Goal: Communication & Community: Answer question/provide support

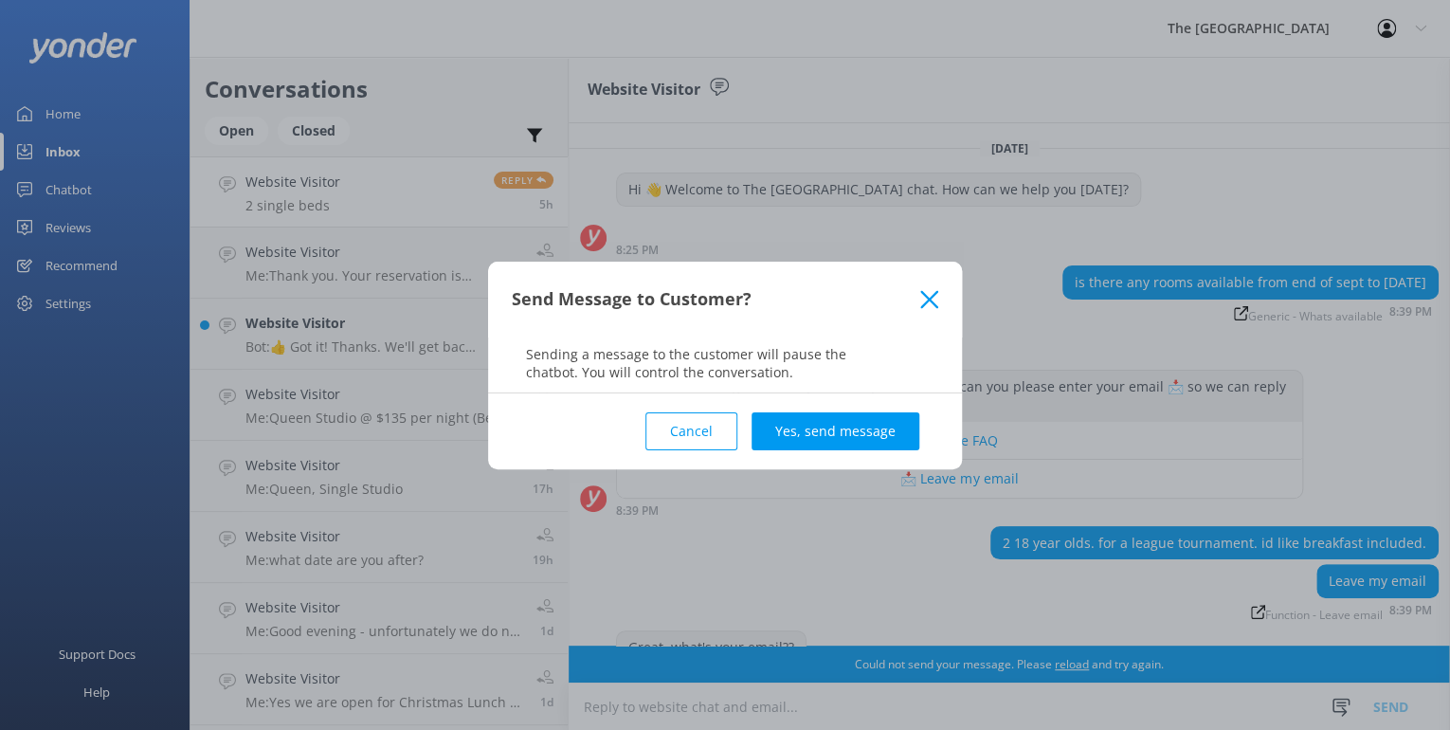
scroll to position [295, 0]
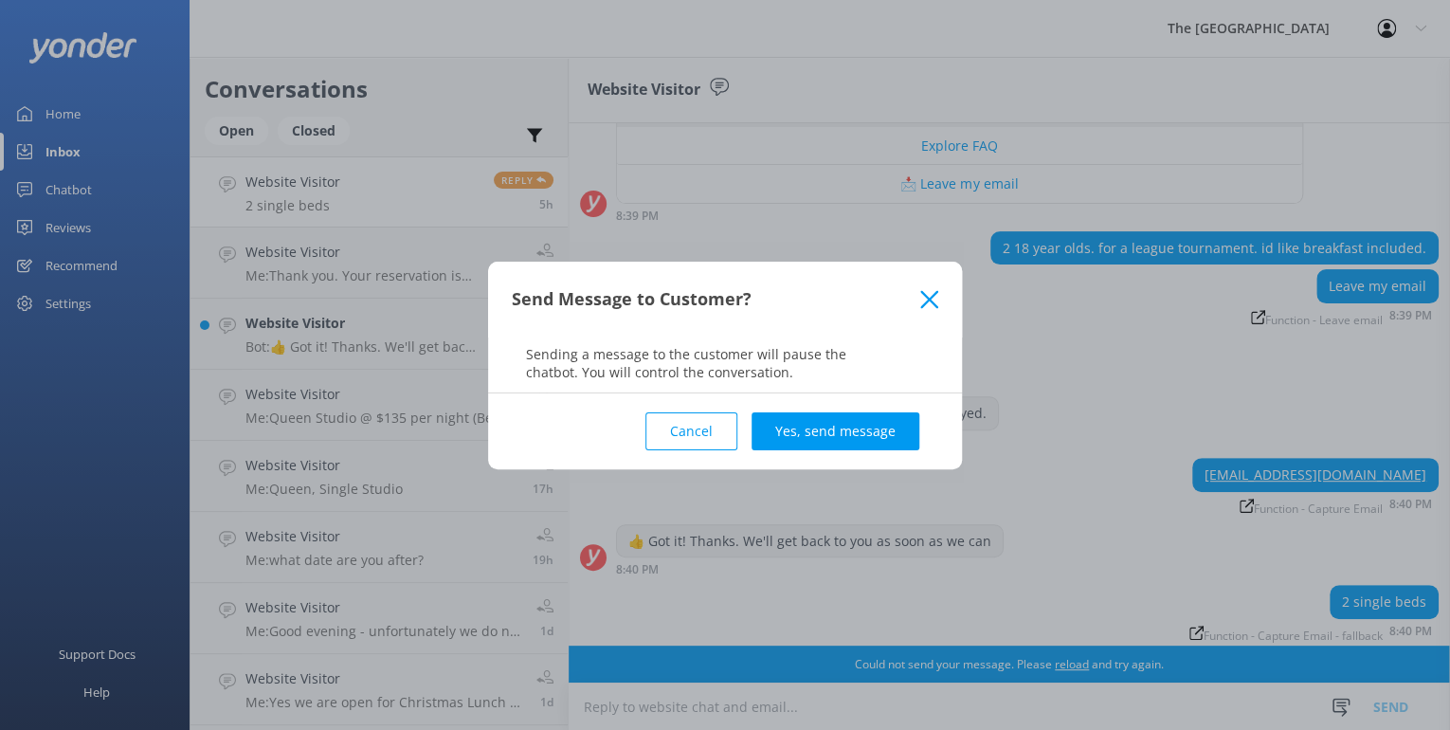
click at [685, 431] on button "Cancel" at bounding box center [691, 431] width 92 height 38
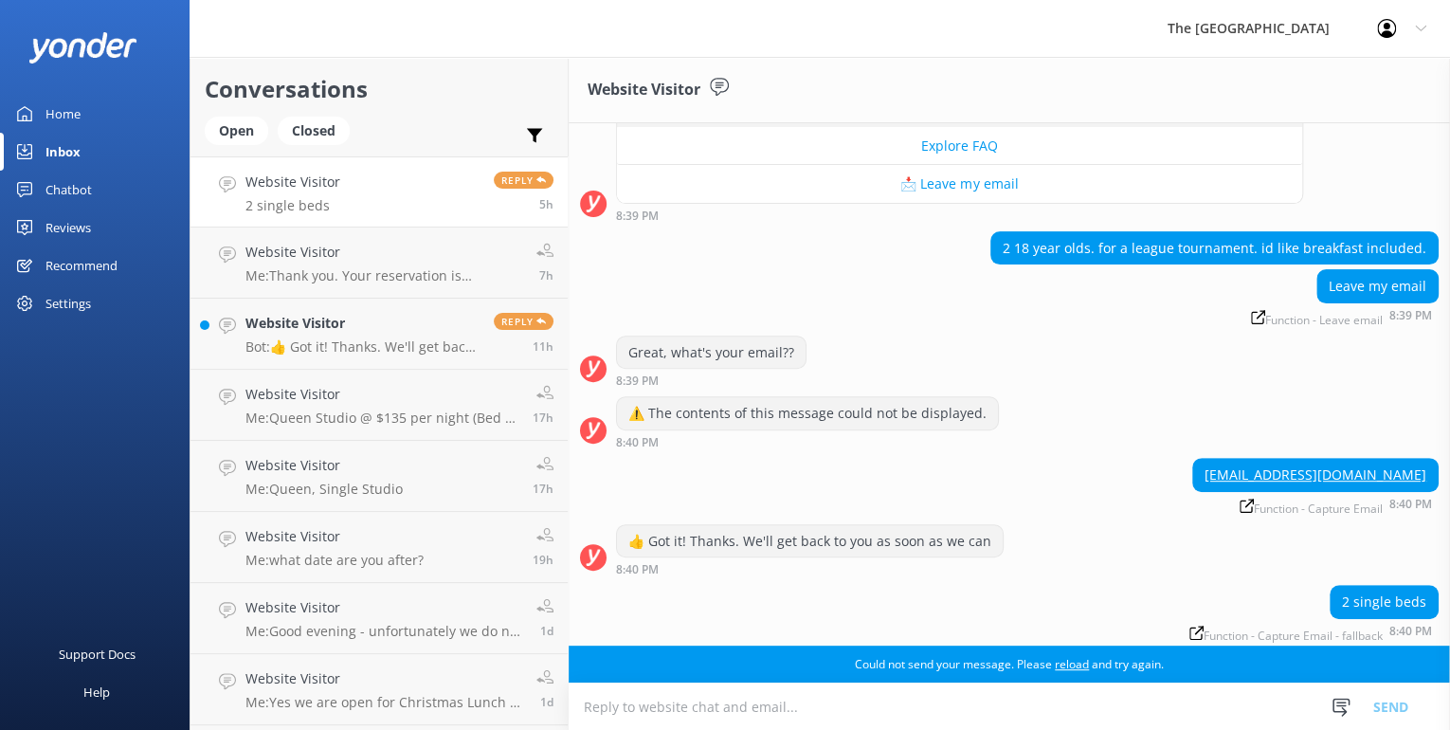
scroll to position [294, 0]
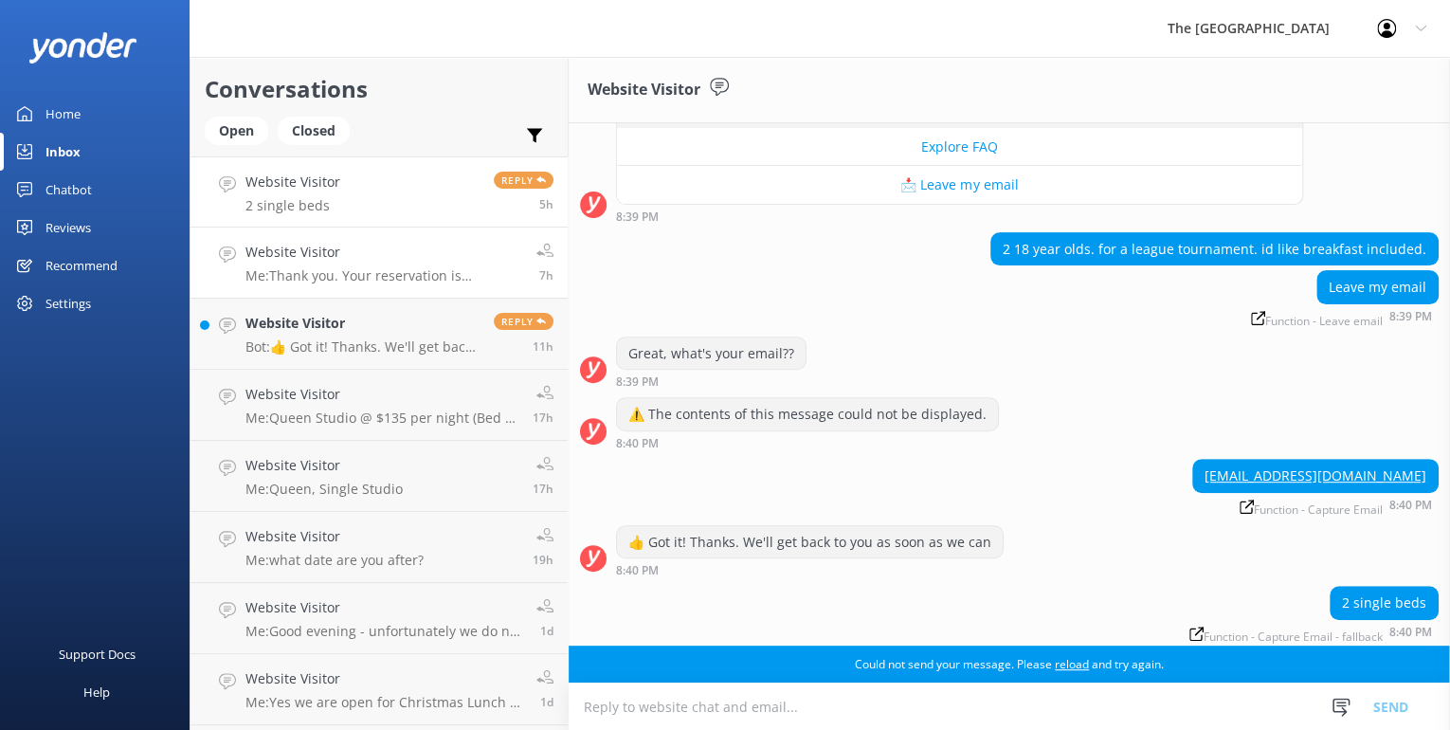
click at [305, 269] on p "Me: Thank you. Your reservation is confirmed." at bounding box center [383, 275] width 277 height 17
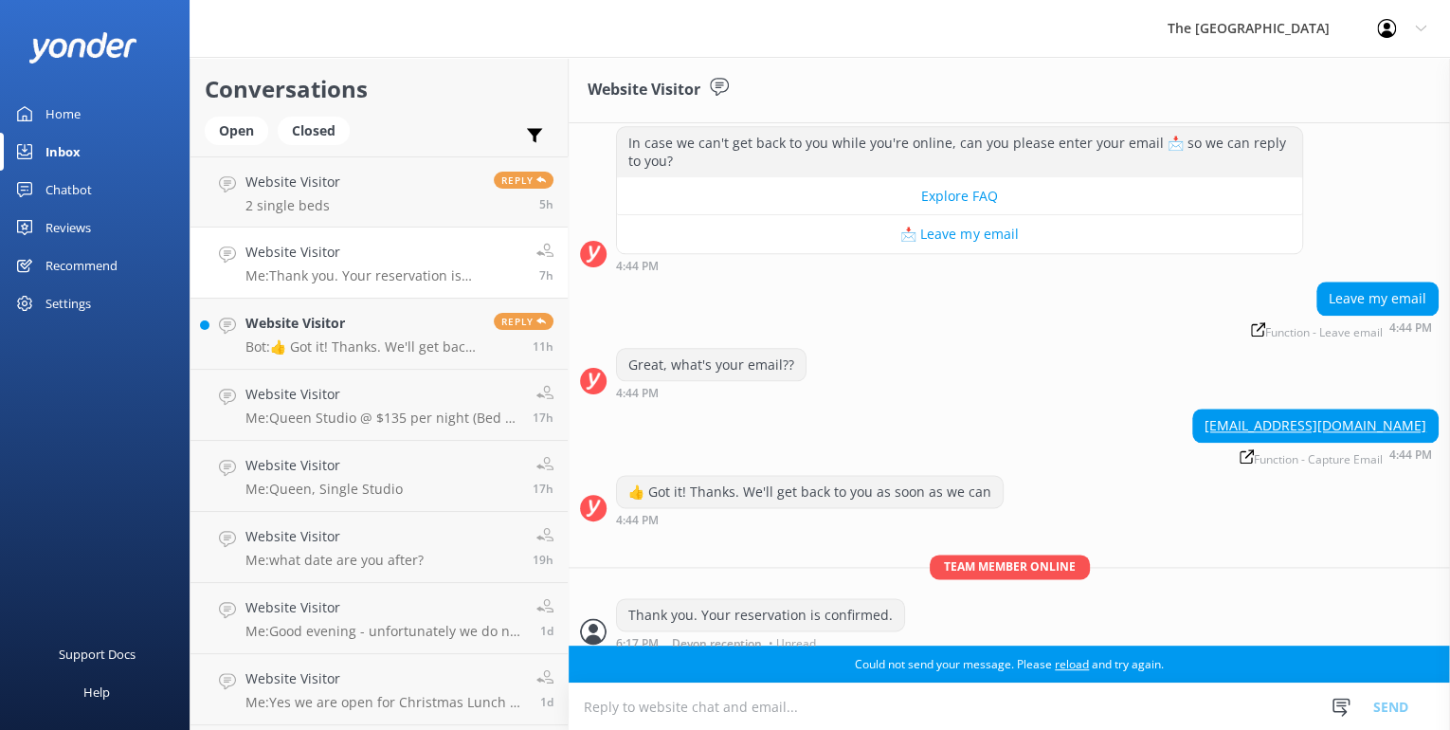
scroll to position [1019, 0]
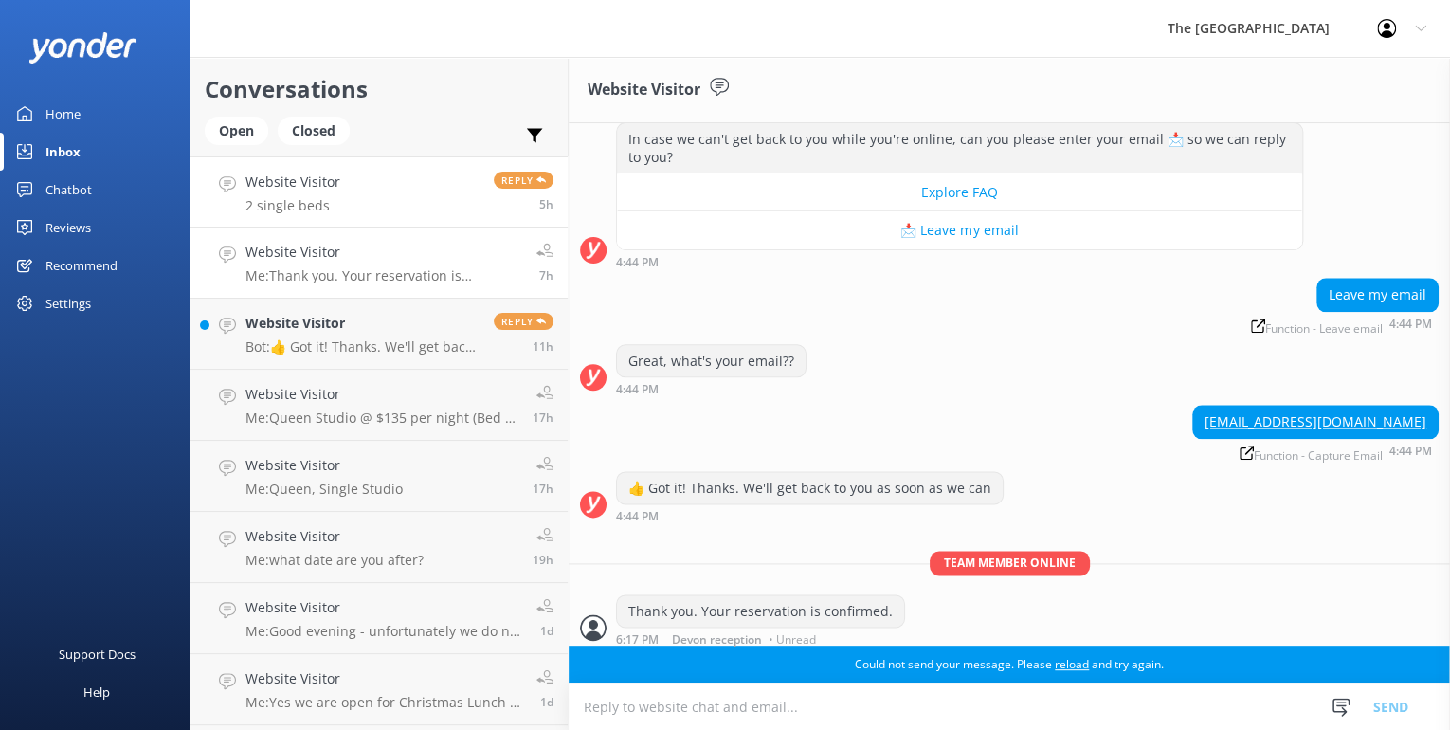
click at [316, 196] on div "Website Visitor 2 single beds" at bounding box center [292, 192] width 95 height 41
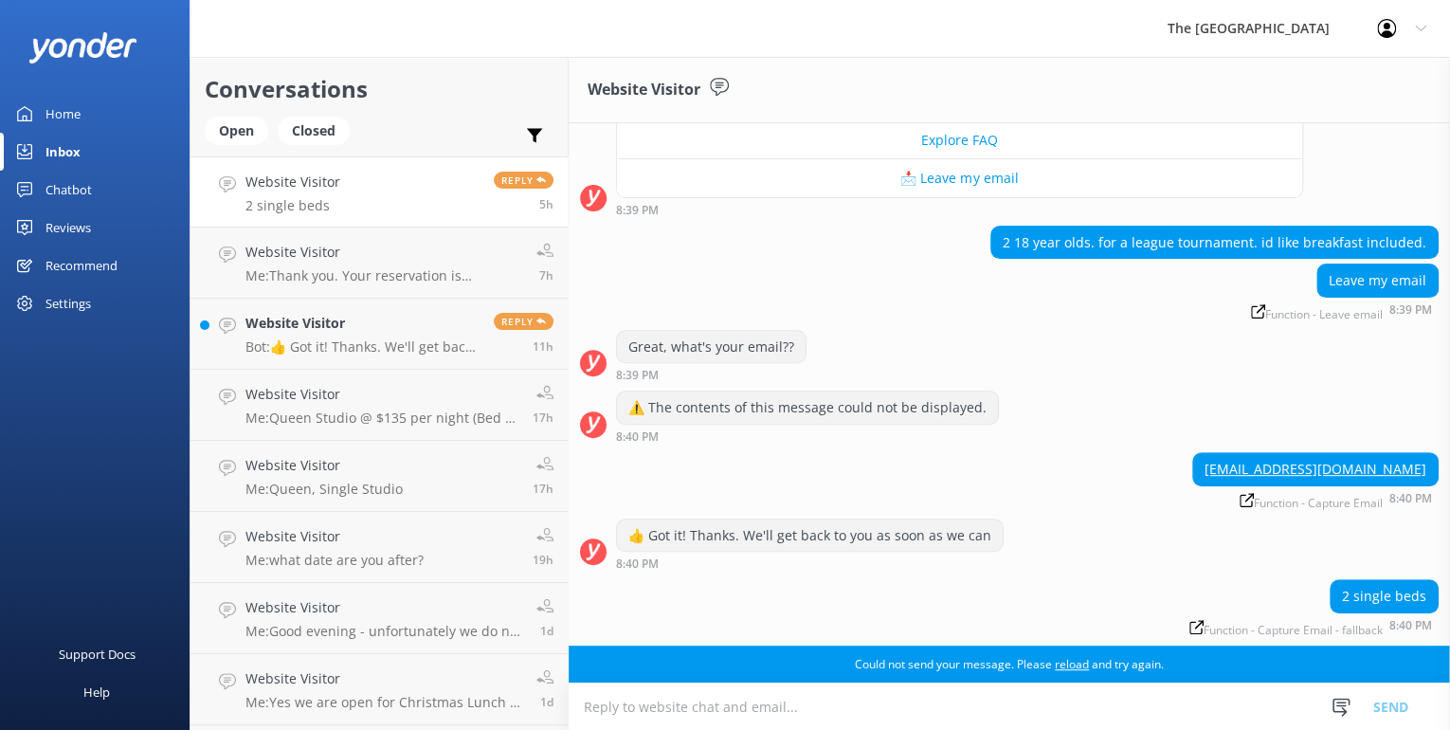
scroll to position [295, 0]
